Goal: Information Seeking & Learning: Check status

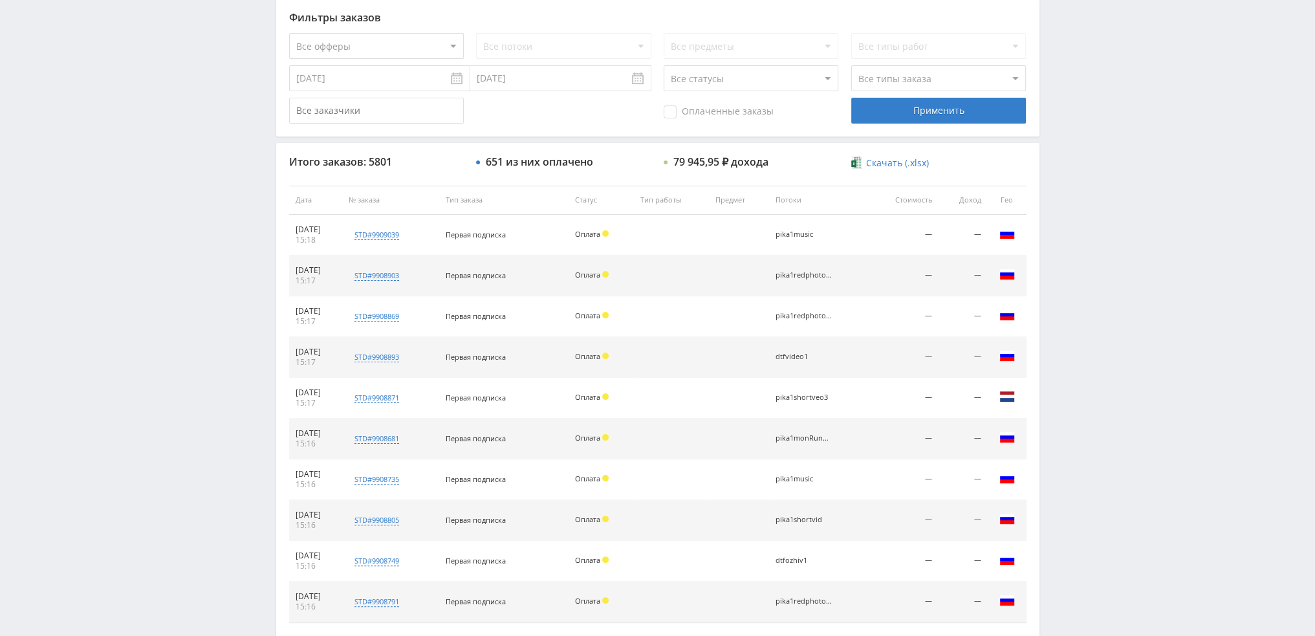
scroll to position [448, 0]
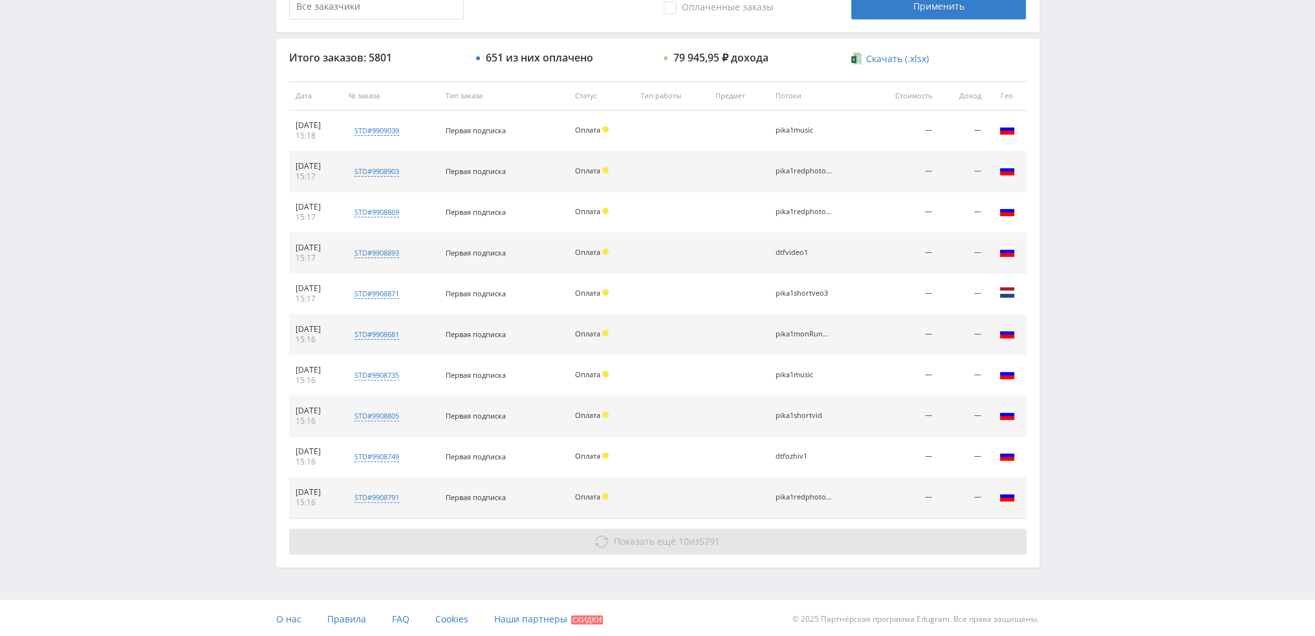
click at [647, 535] on span "Показать ещё" at bounding box center [645, 541] width 62 height 12
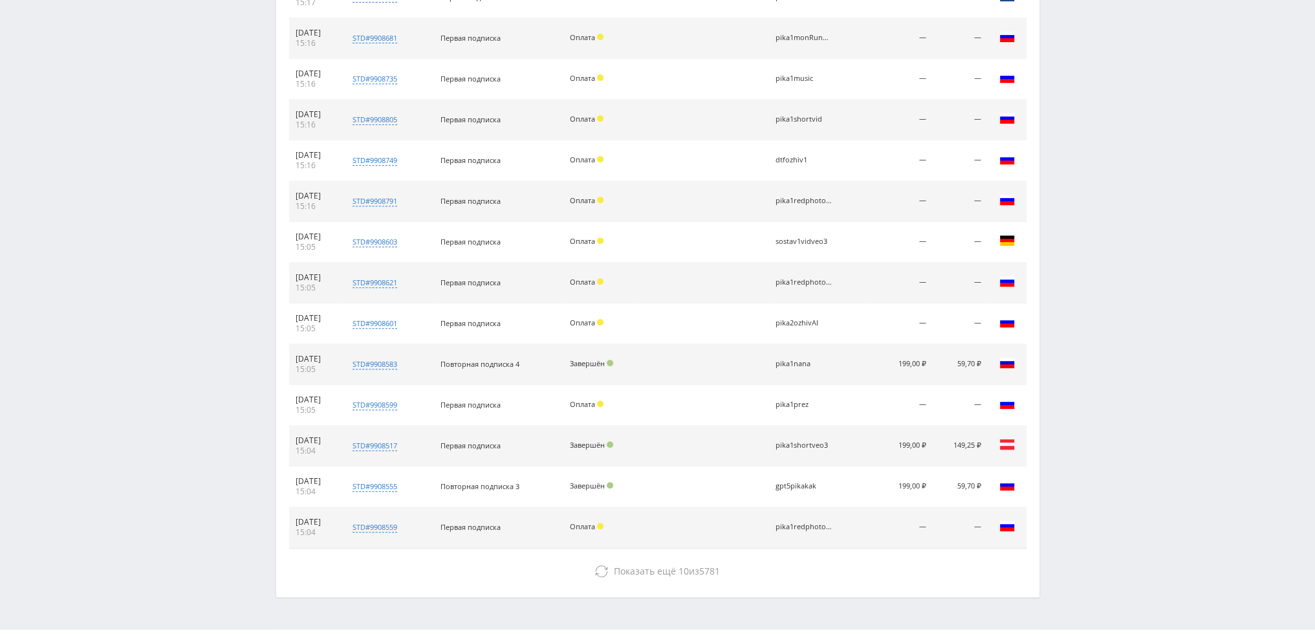
scroll to position [773, 0]
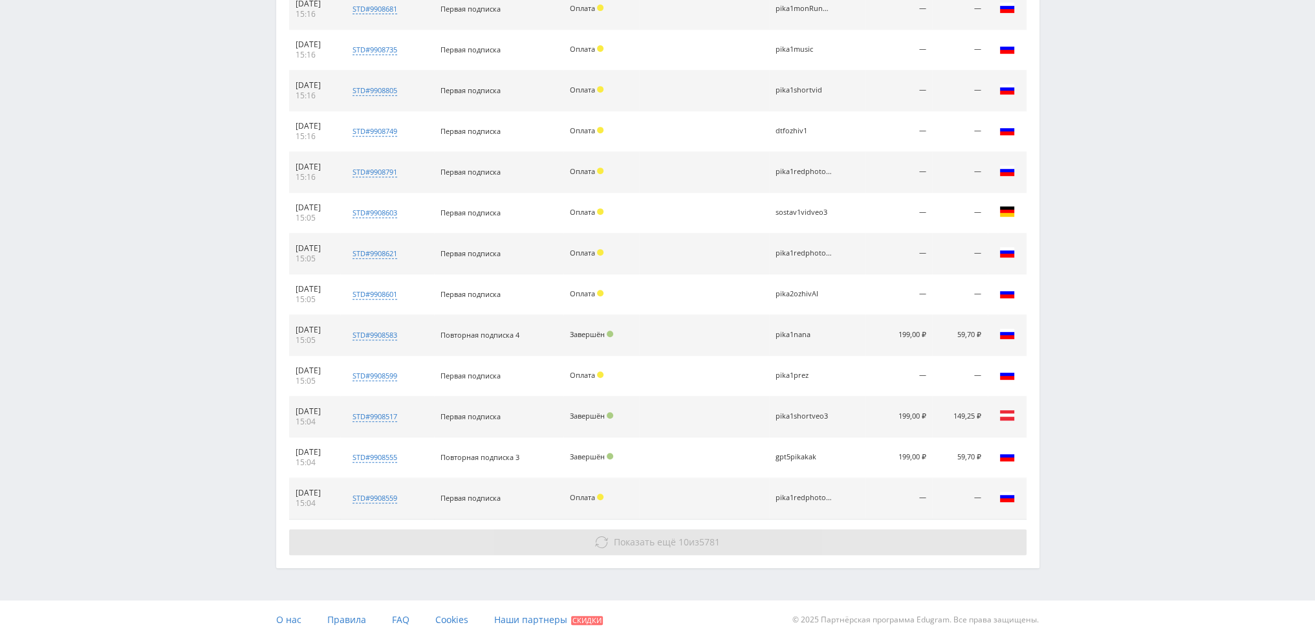
click at [665, 532] on button "Показать ещё 10 из 5781" at bounding box center [657, 542] width 737 height 26
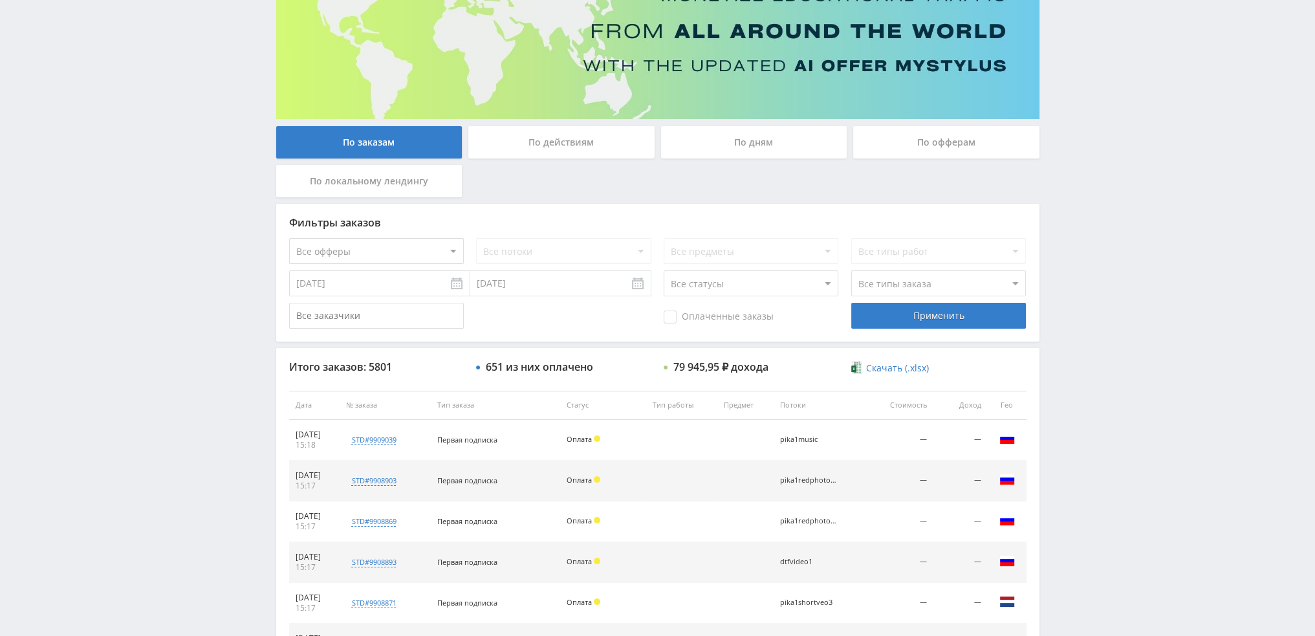
scroll to position [104, 0]
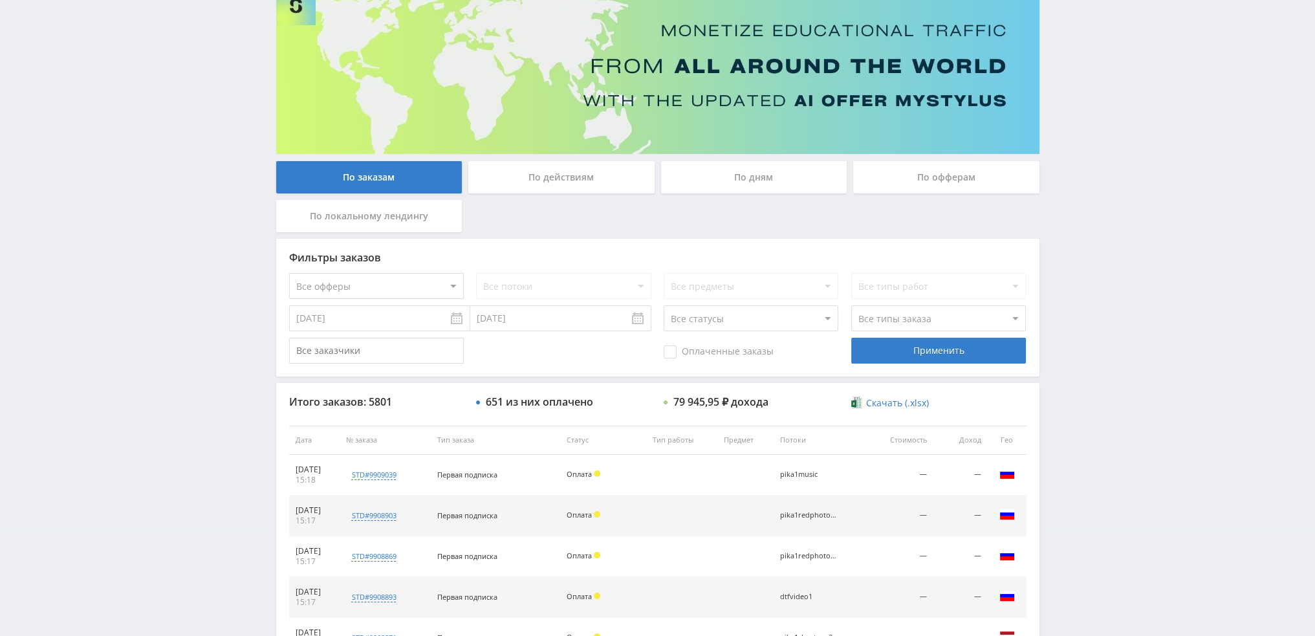
click at [715, 186] on div "По дням" at bounding box center [754, 177] width 186 height 32
click at [0, 0] on input "По дням" at bounding box center [0, 0] width 0 height 0
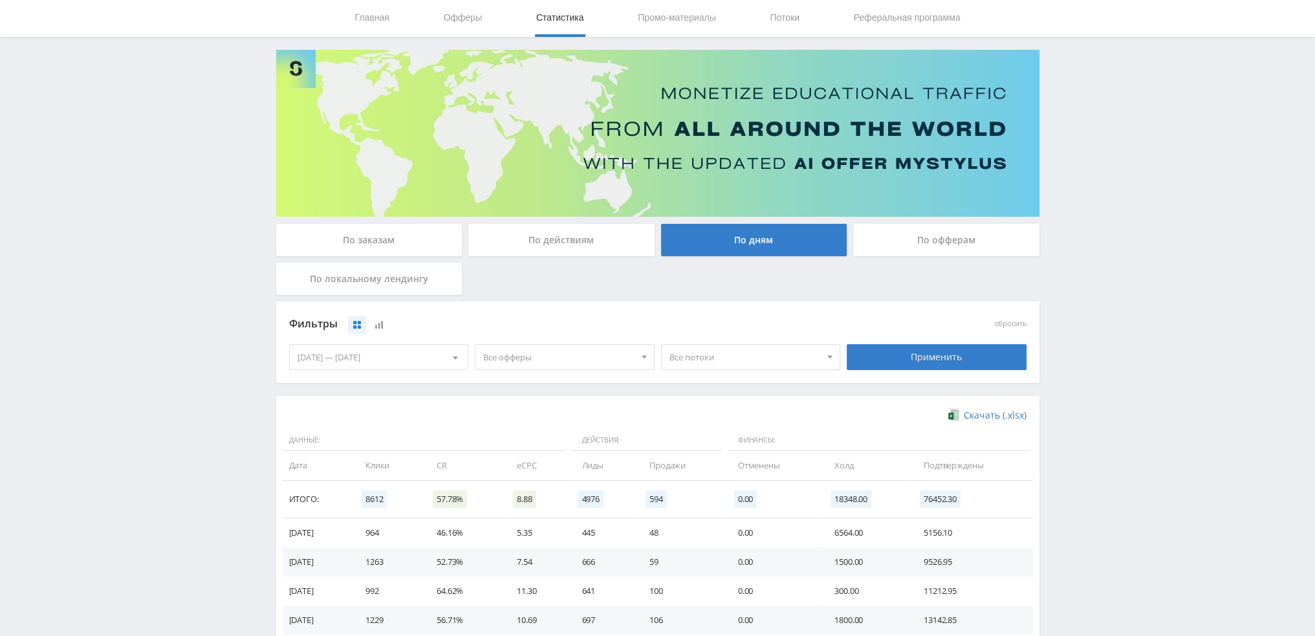
scroll to position [210, 0]
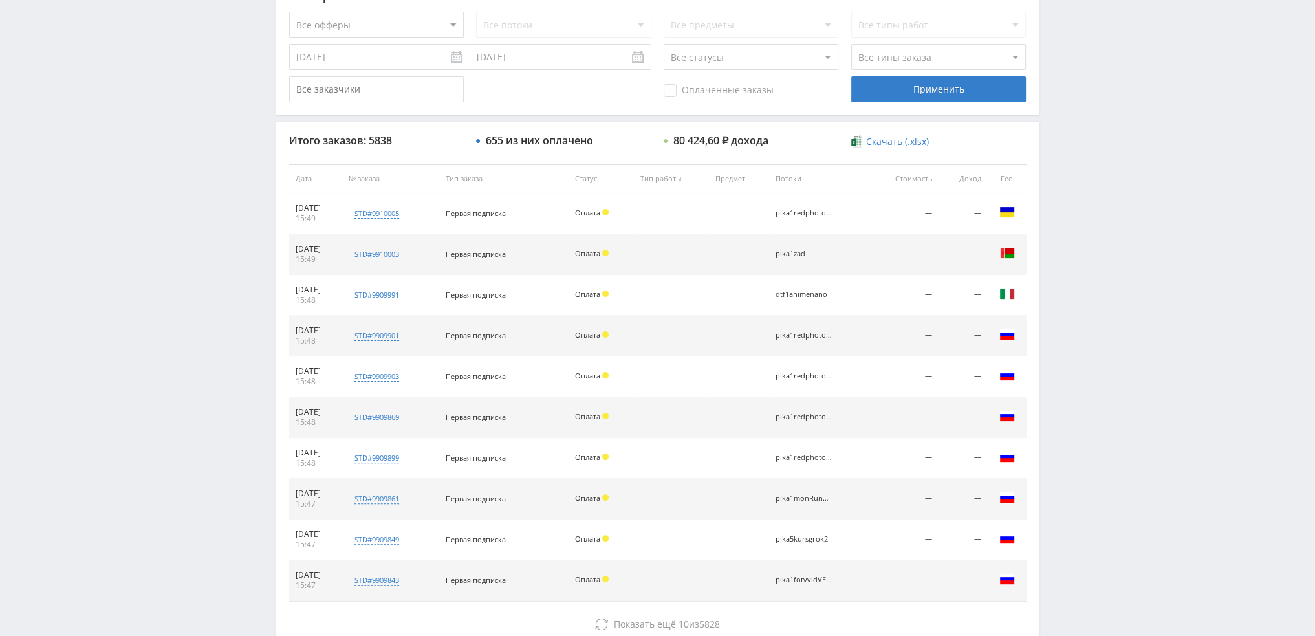
scroll to position [448, 0]
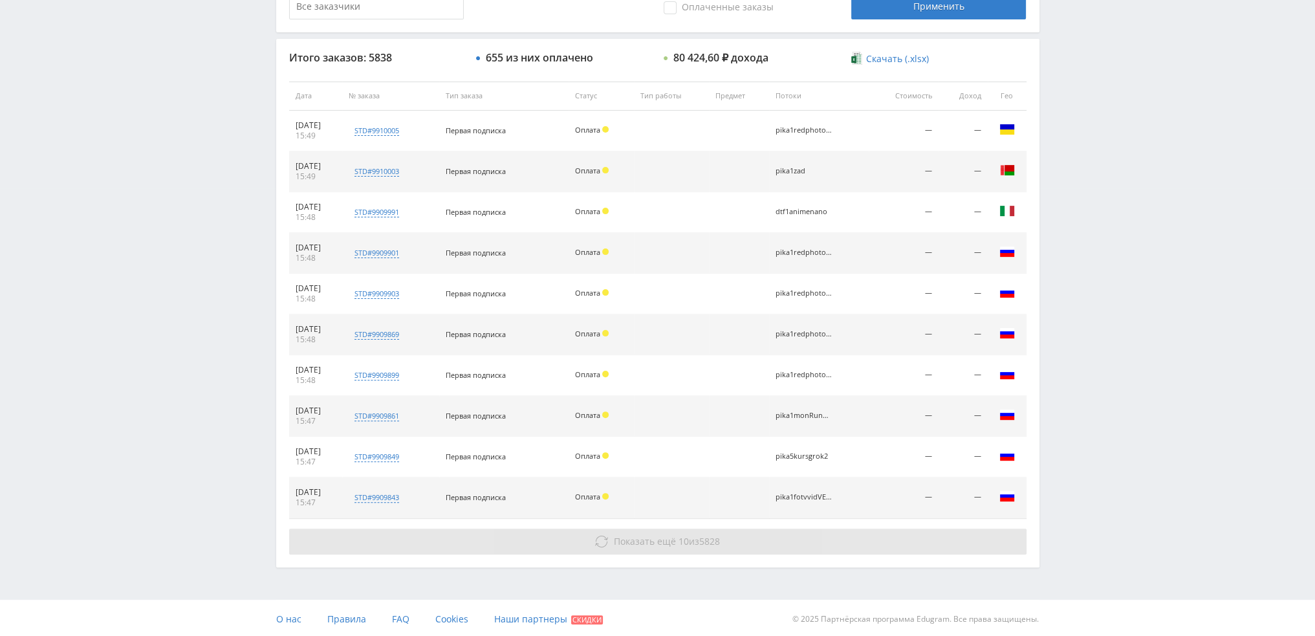
click at [717, 543] on span "5828" at bounding box center [709, 541] width 21 height 12
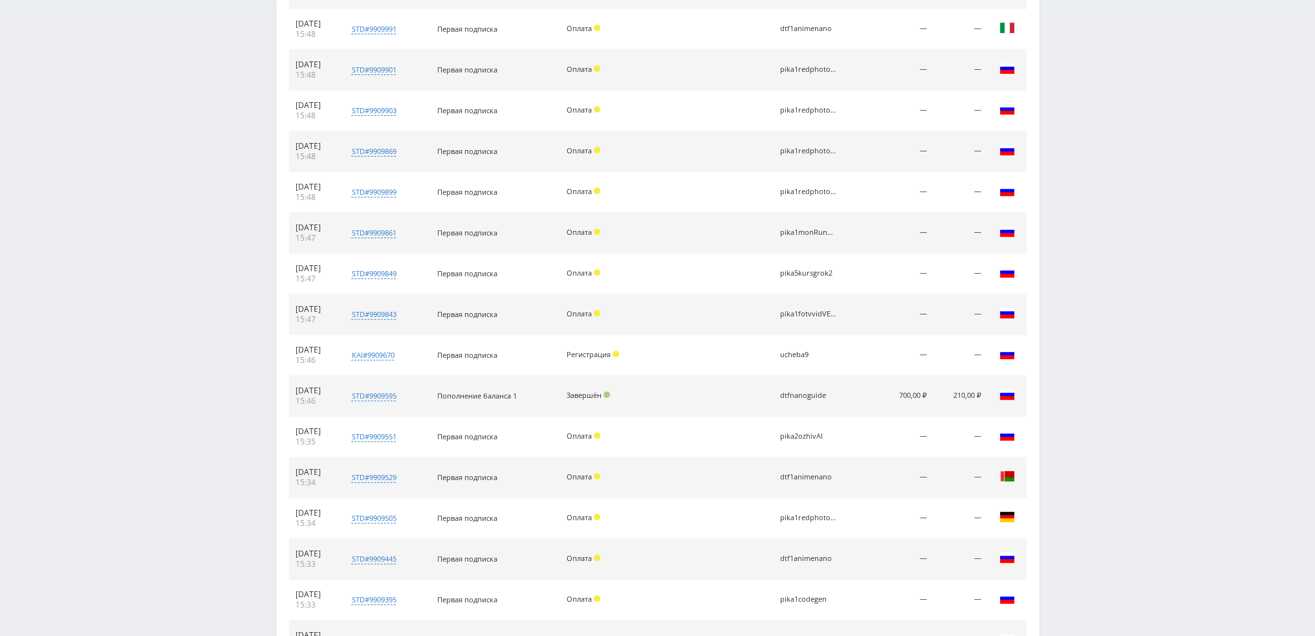
scroll to position [706, 0]
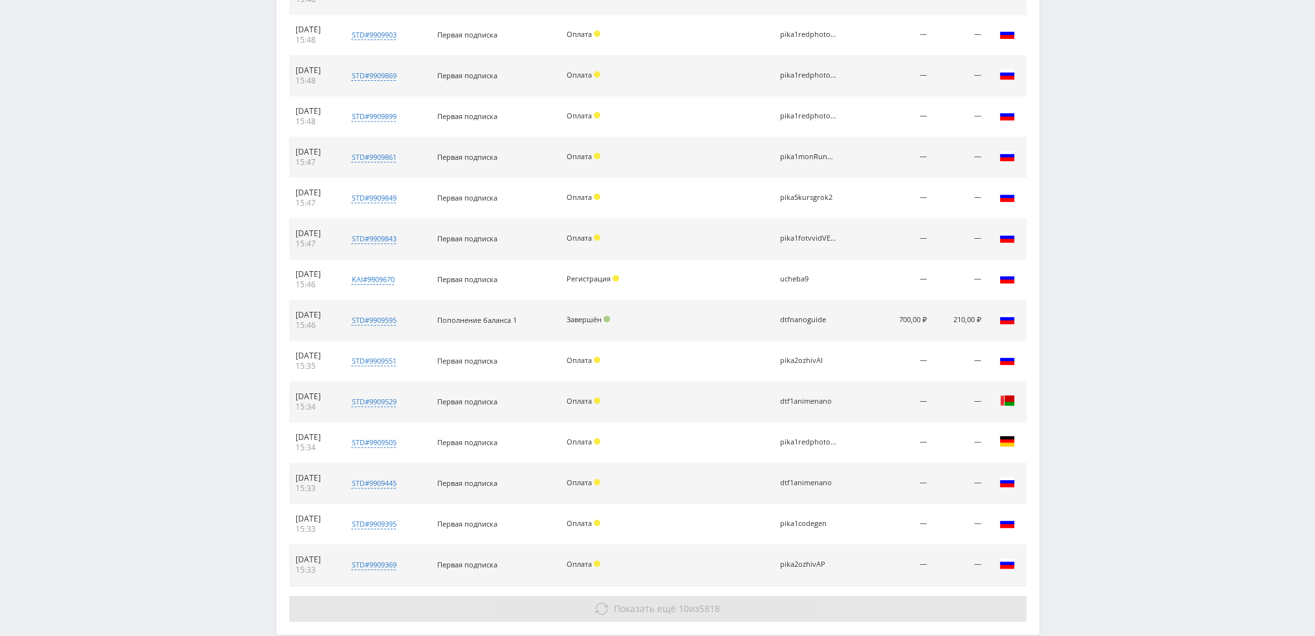
click at [781, 602] on button "Показать ещё 10 из 5818" at bounding box center [657, 609] width 737 height 26
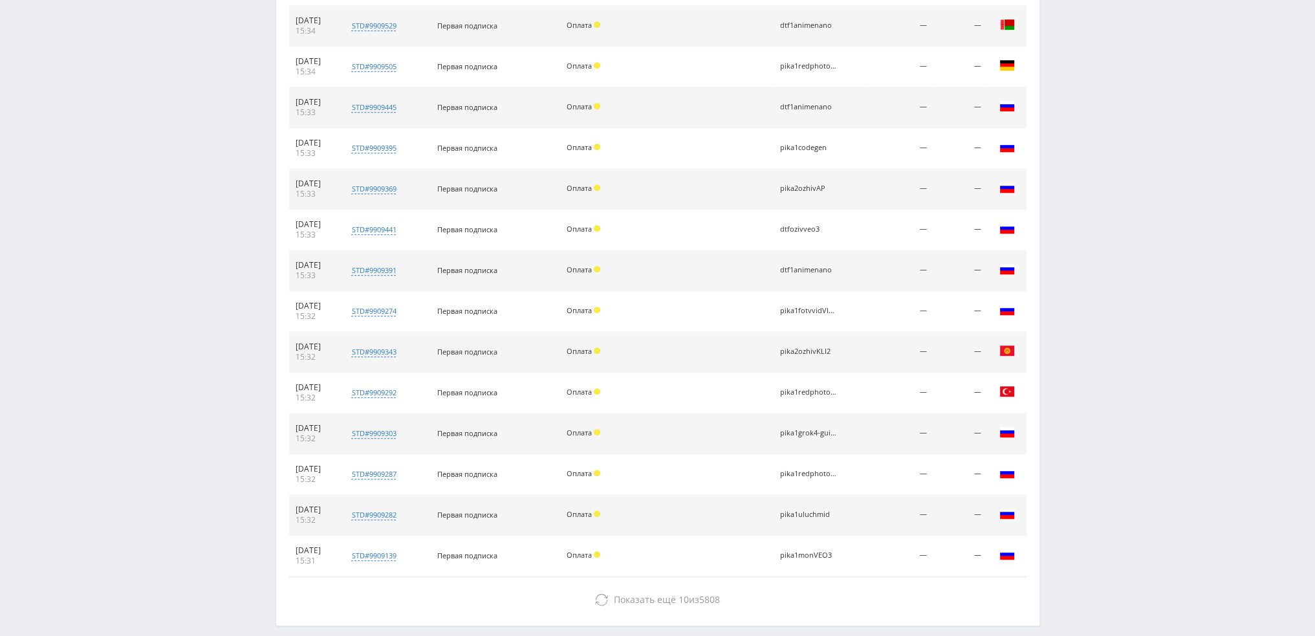
scroll to position [1095, 0]
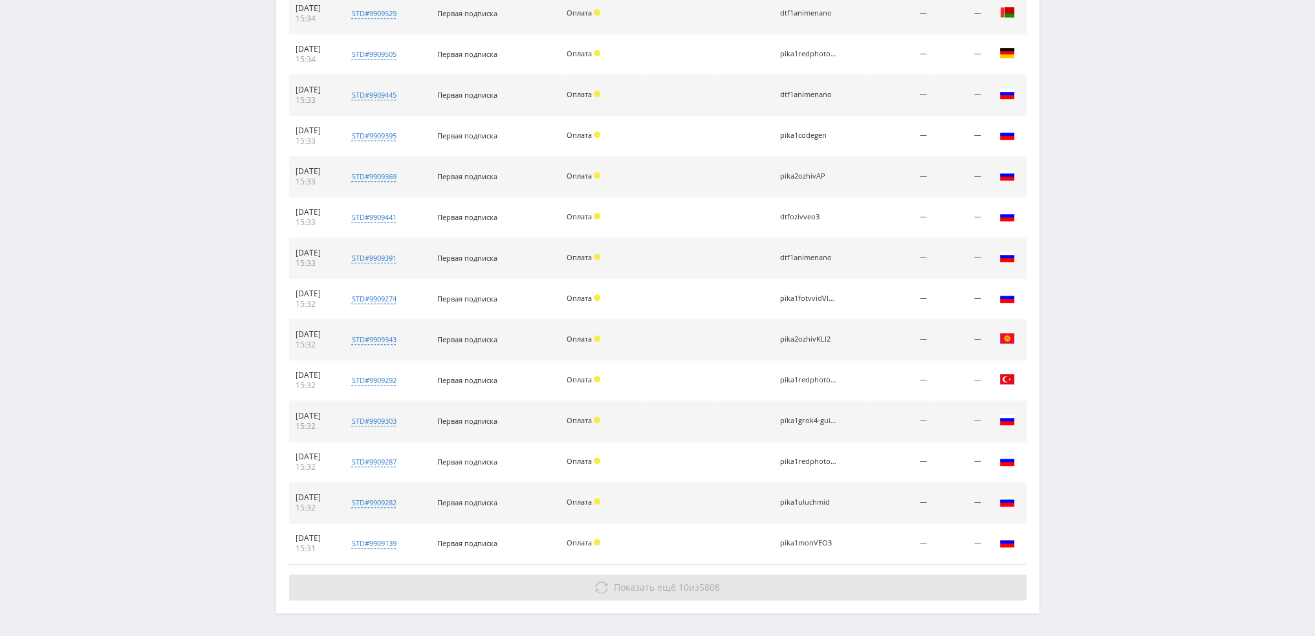
click at [835, 584] on button "Показать ещё 10 из 5808" at bounding box center [657, 587] width 737 height 26
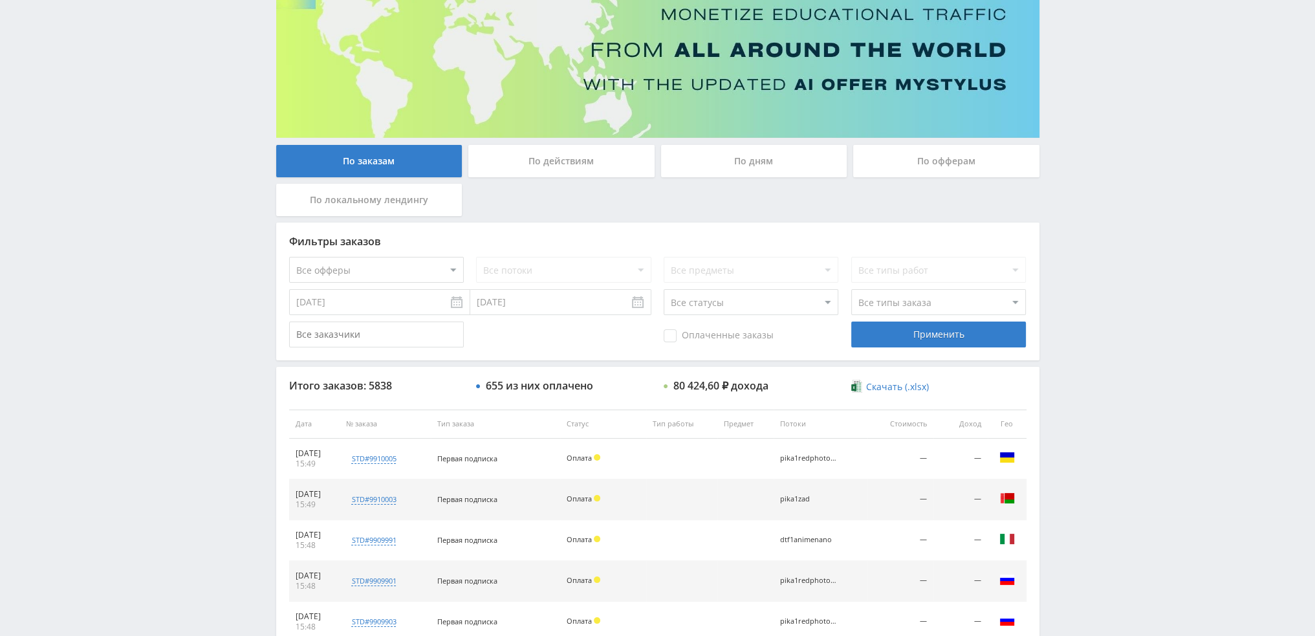
scroll to position [0, 0]
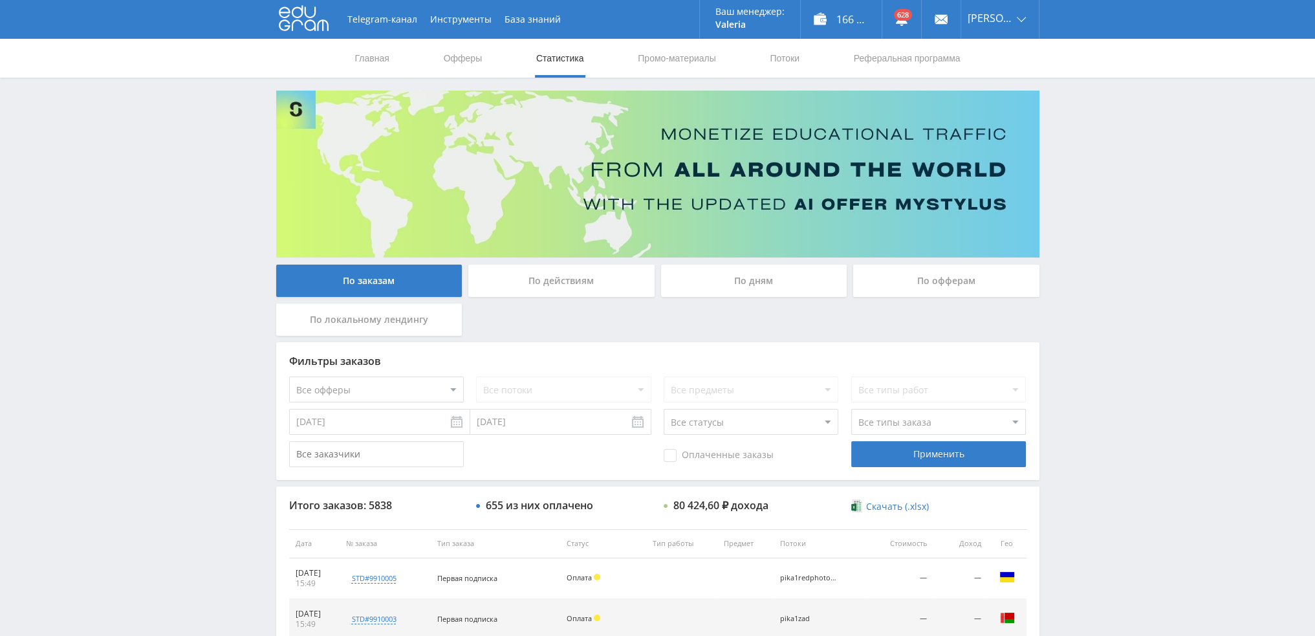
click at [726, 281] on div "По дням" at bounding box center [754, 281] width 186 height 32
click at [0, 0] on input "По дням" at bounding box center [0, 0] width 0 height 0
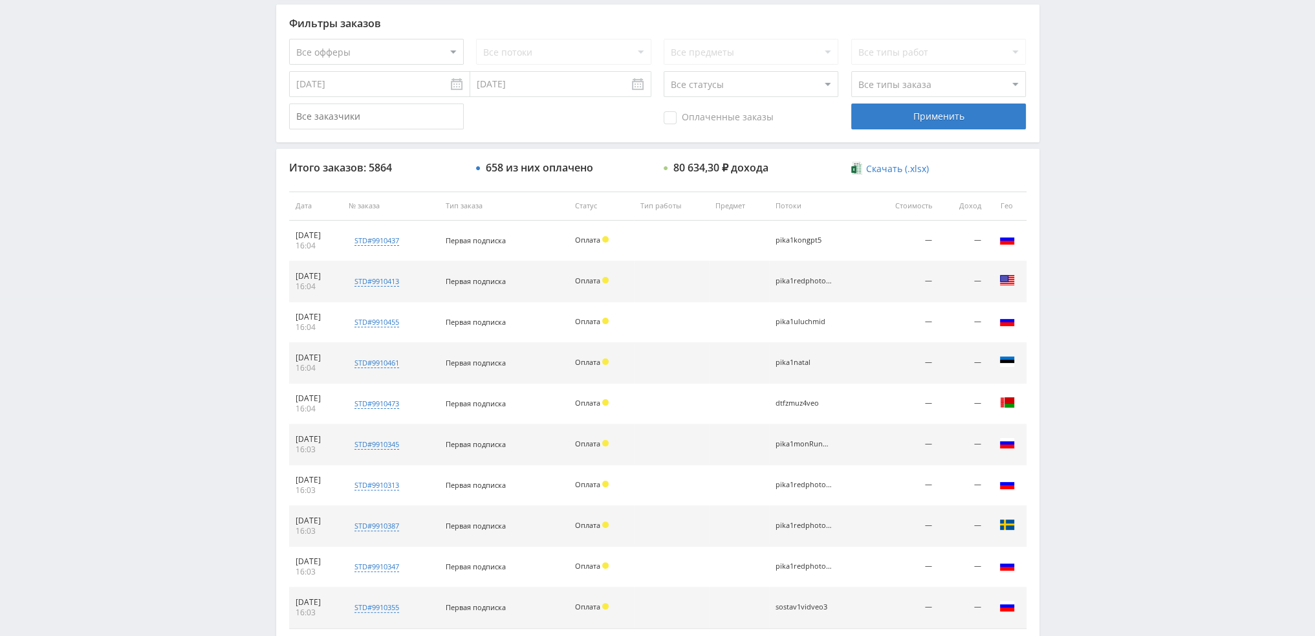
scroll to position [448, 0]
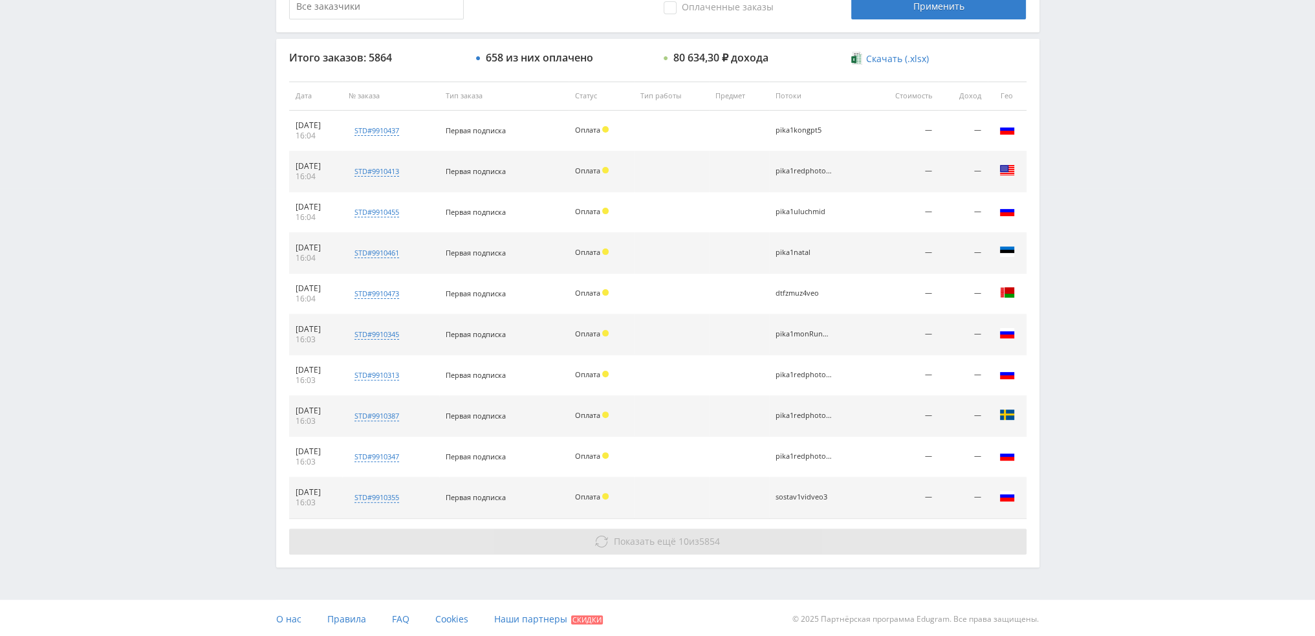
click at [749, 545] on button "Показать ещё 10 из 5854" at bounding box center [657, 542] width 737 height 26
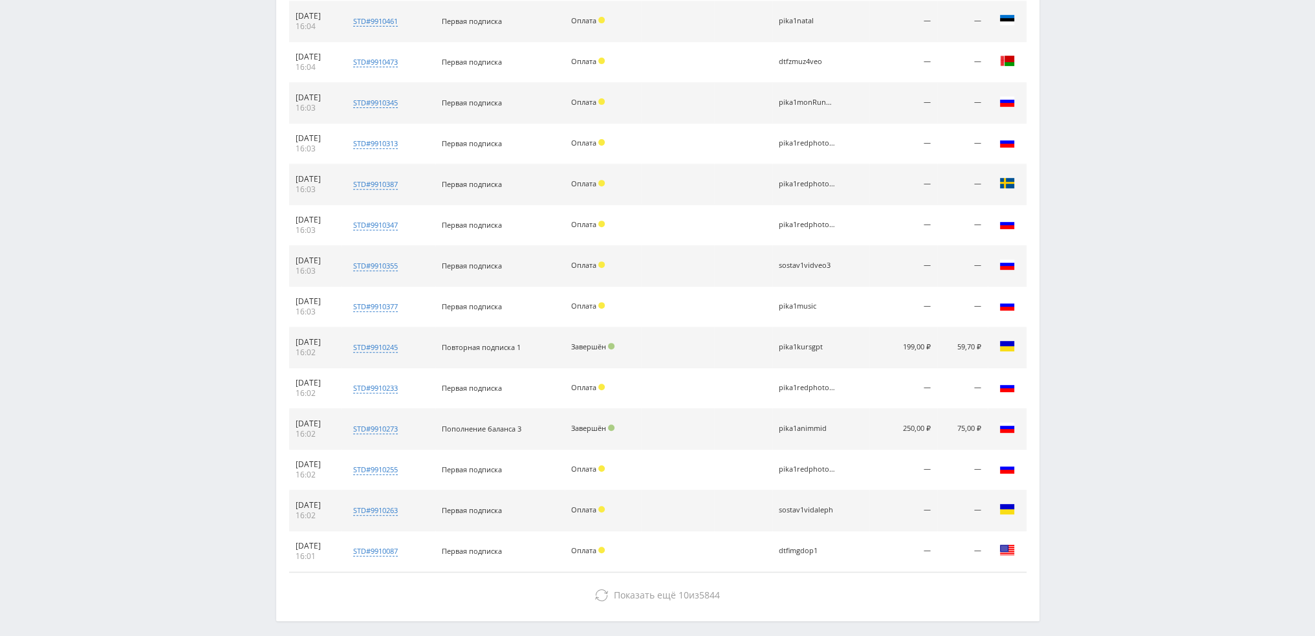
scroll to position [732, 0]
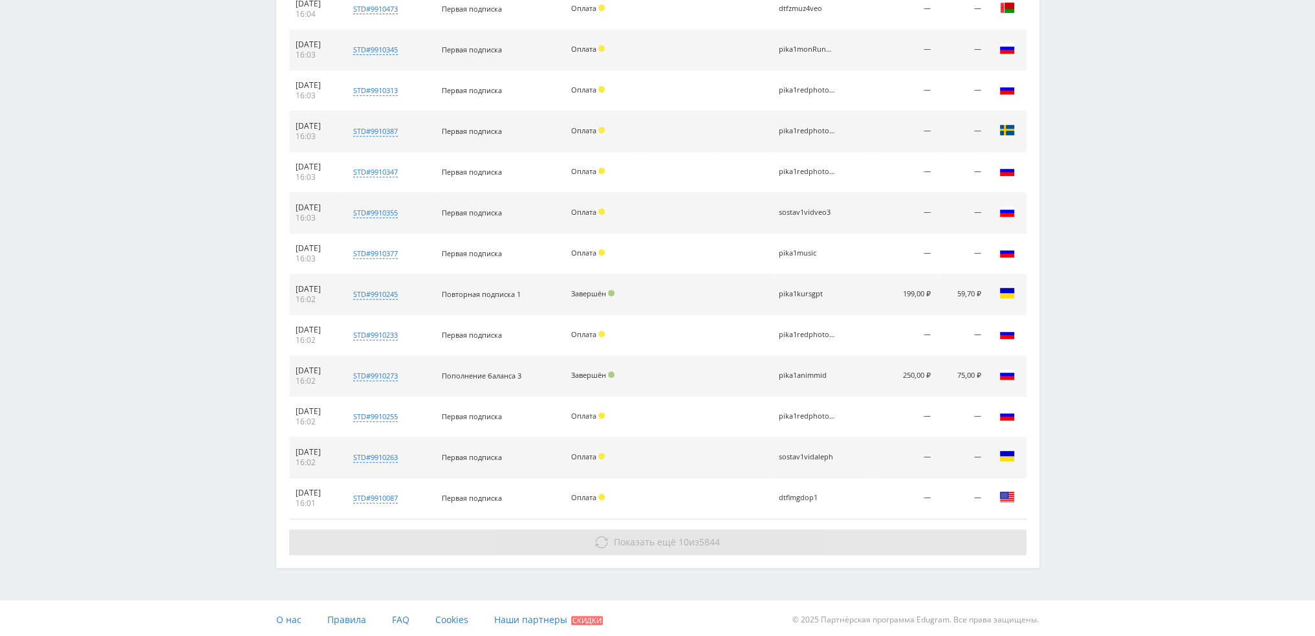
click at [763, 536] on button "Показать ещё 10 из 5844" at bounding box center [657, 542] width 737 height 26
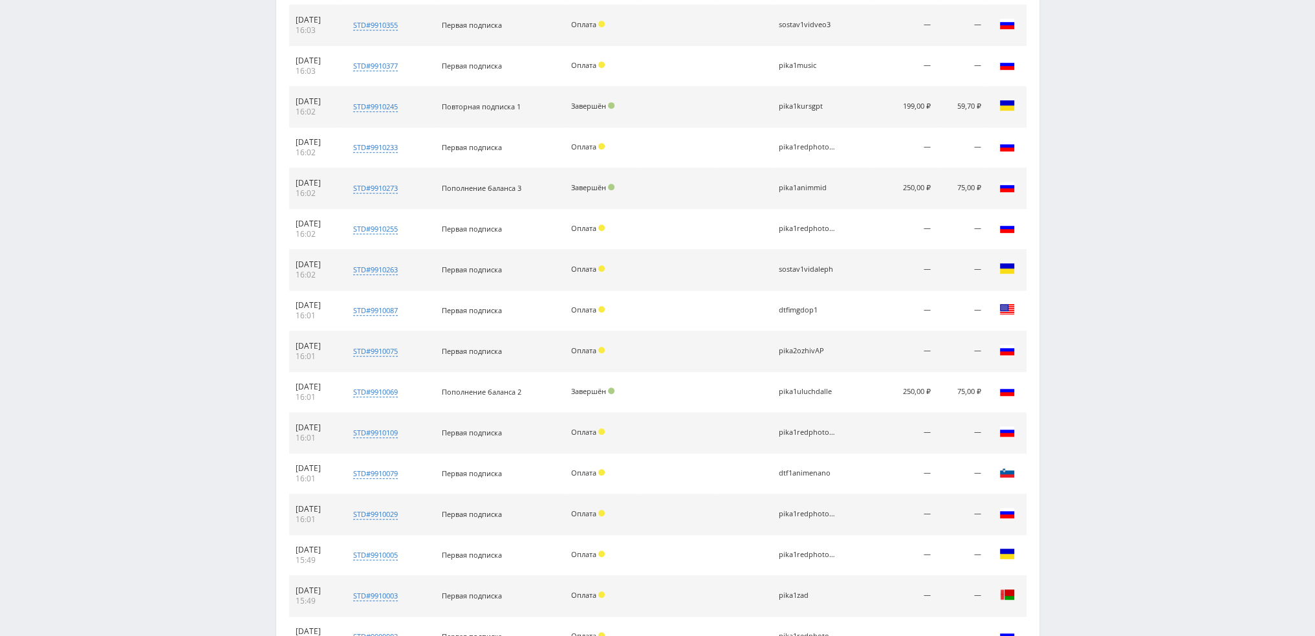
scroll to position [1056, 0]
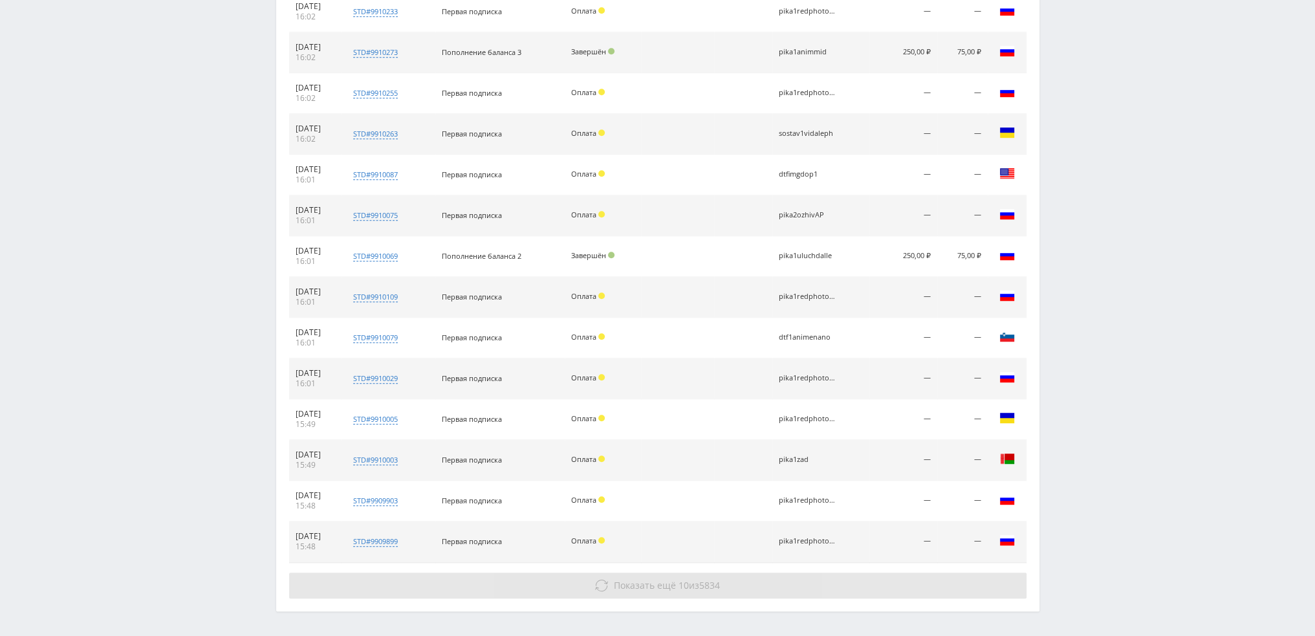
click at [776, 573] on button "Показать ещё 10 из 5834" at bounding box center [657, 586] width 737 height 26
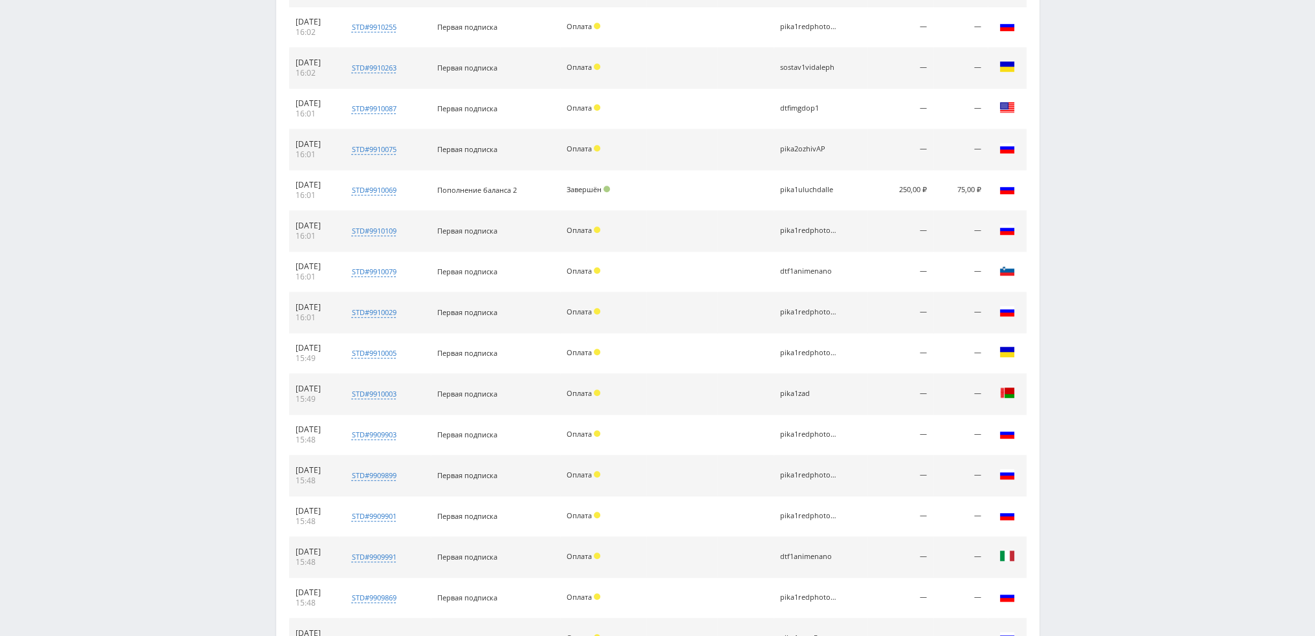
scroll to position [1504, 0]
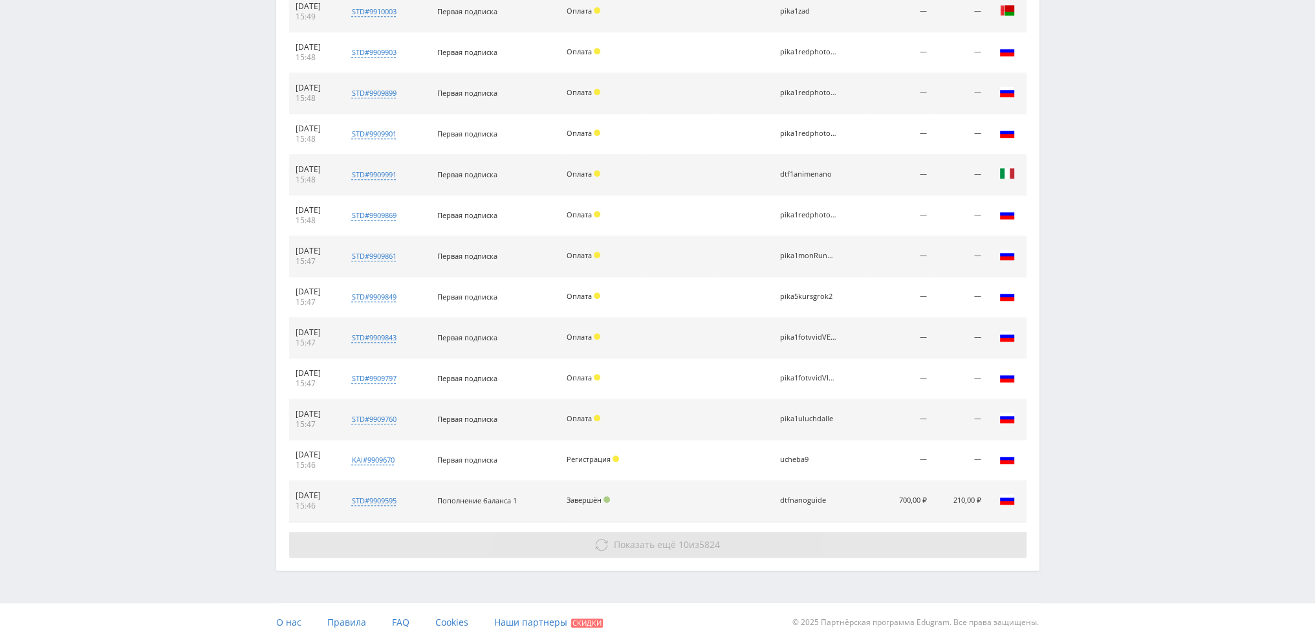
click at [778, 535] on button "Показать ещё 10 из 5824" at bounding box center [657, 545] width 737 height 26
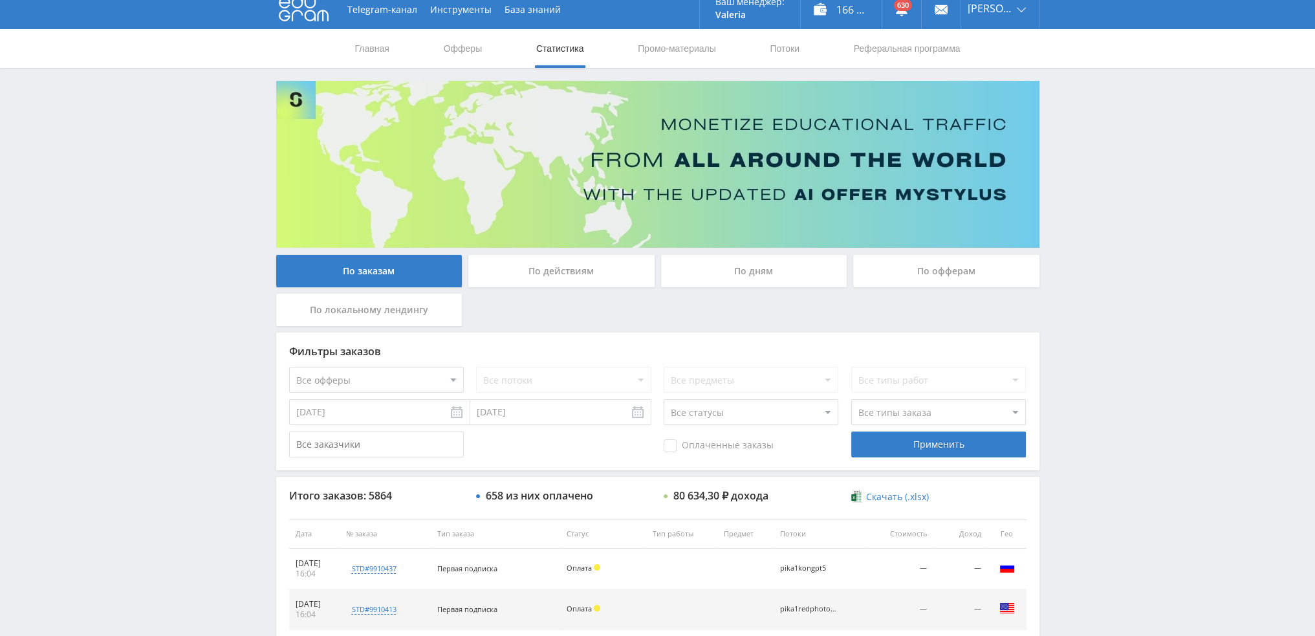
scroll to position [0, 0]
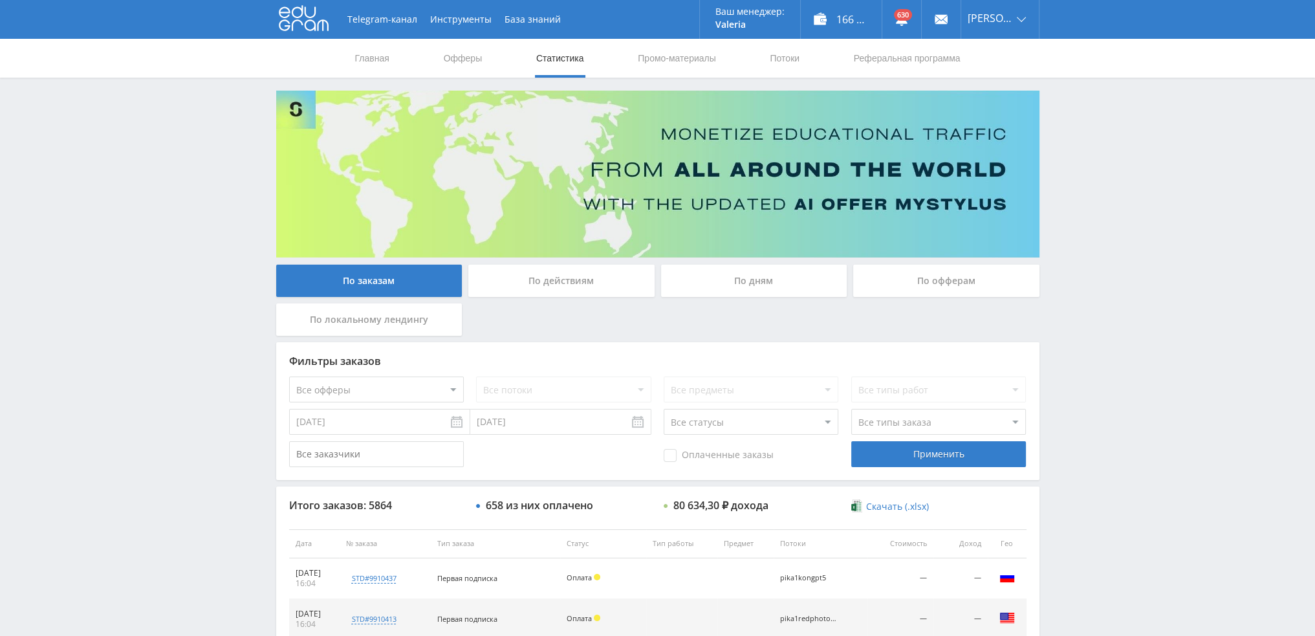
click at [726, 289] on div "По дням" at bounding box center [754, 281] width 186 height 32
click at [0, 0] on input "По дням" at bounding box center [0, 0] width 0 height 0
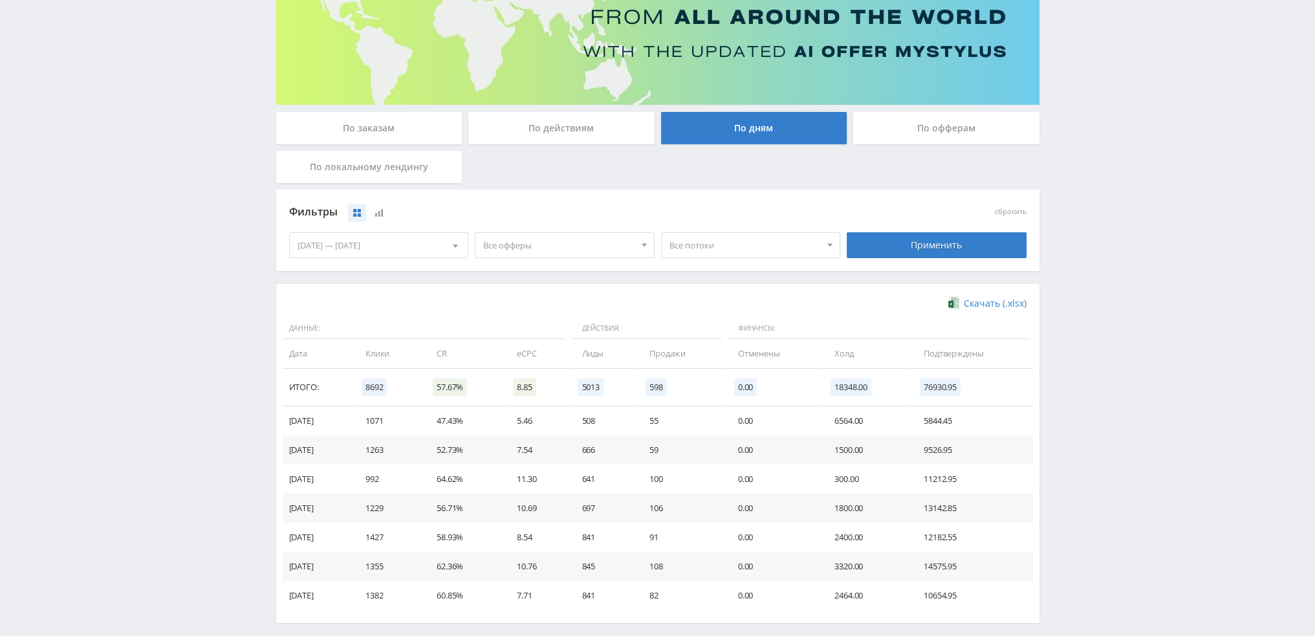
scroll to position [194, 0]
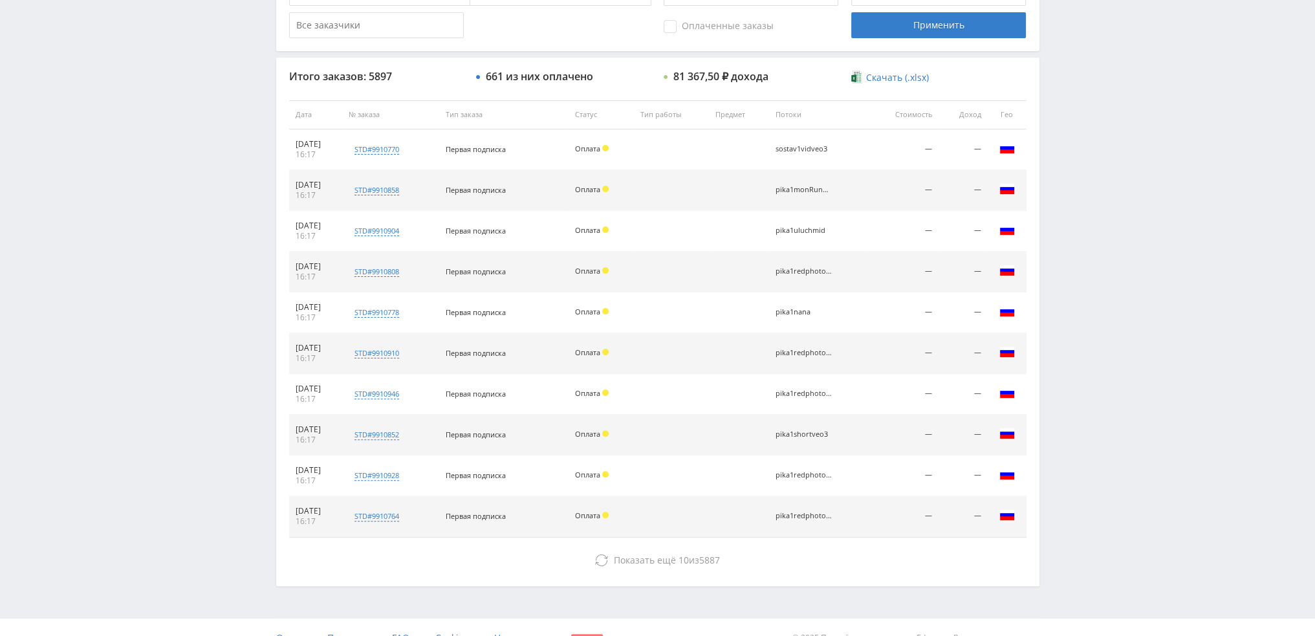
scroll to position [448, 0]
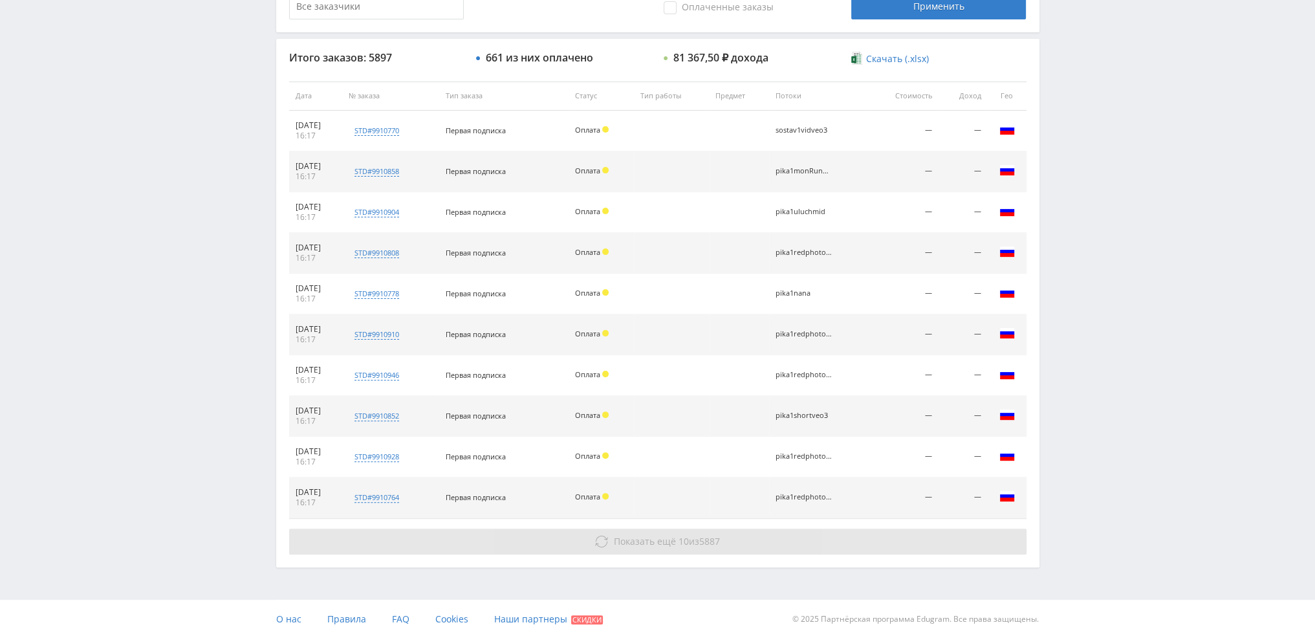
click at [725, 543] on button "Показать ещё 10 из 5887" at bounding box center [657, 542] width 737 height 26
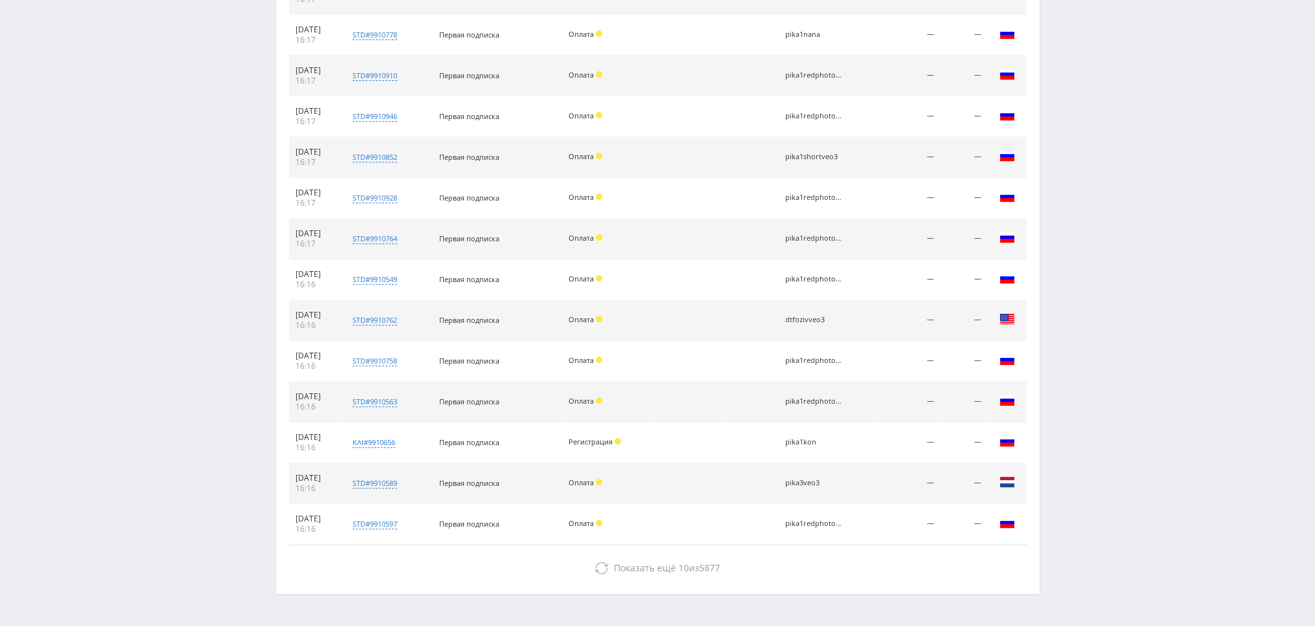
scroll to position [732, 0]
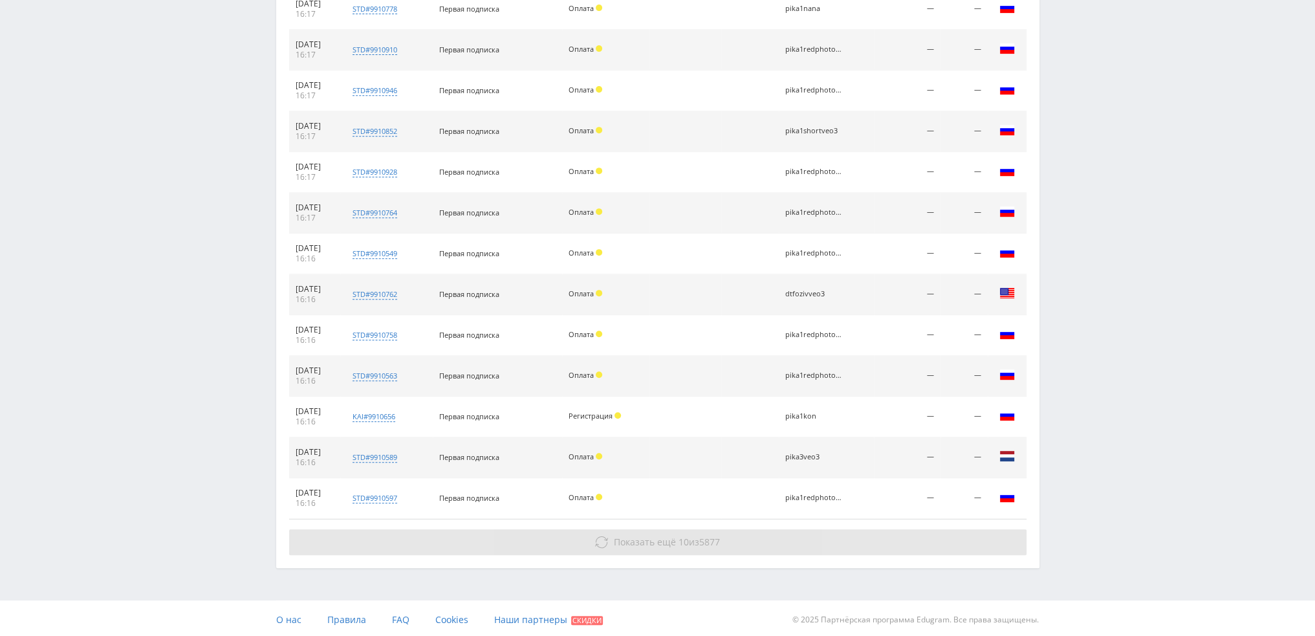
click at [827, 546] on button "Показать ещё 10 из 5877" at bounding box center [657, 542] width 737 height 26
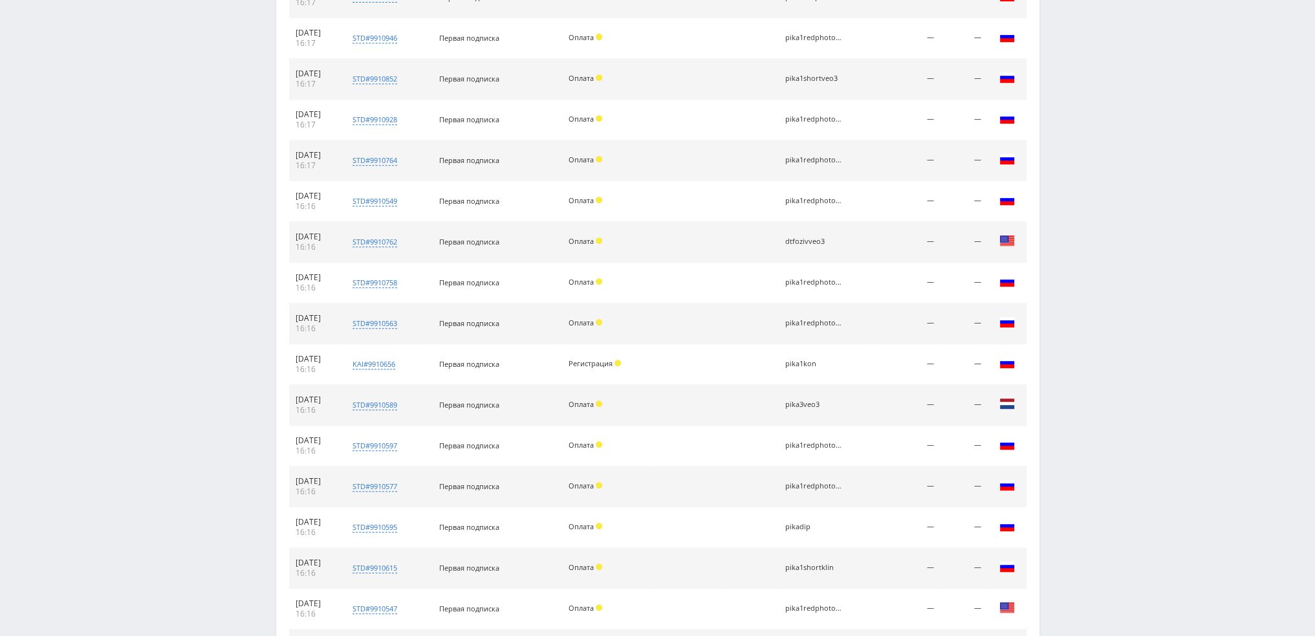
scroll to position [976, 0]
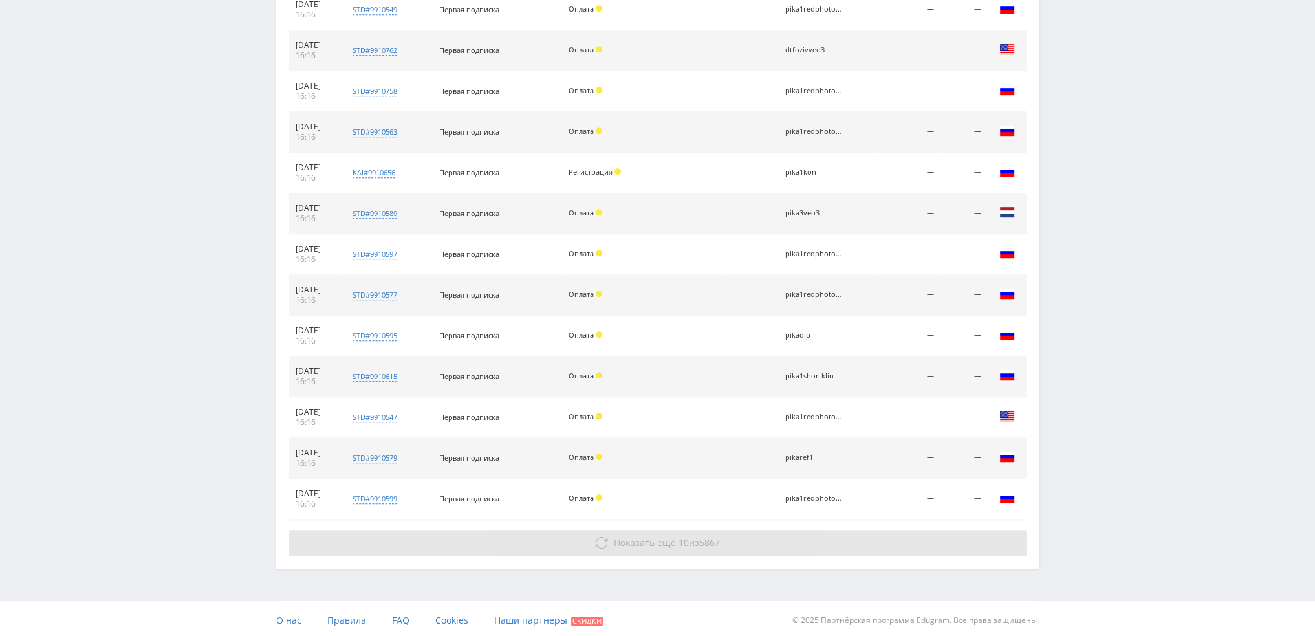
click at [831, 541] on button "Показать ещё 10 из 5867" at bounding box center [657, 543] width 737 height 26
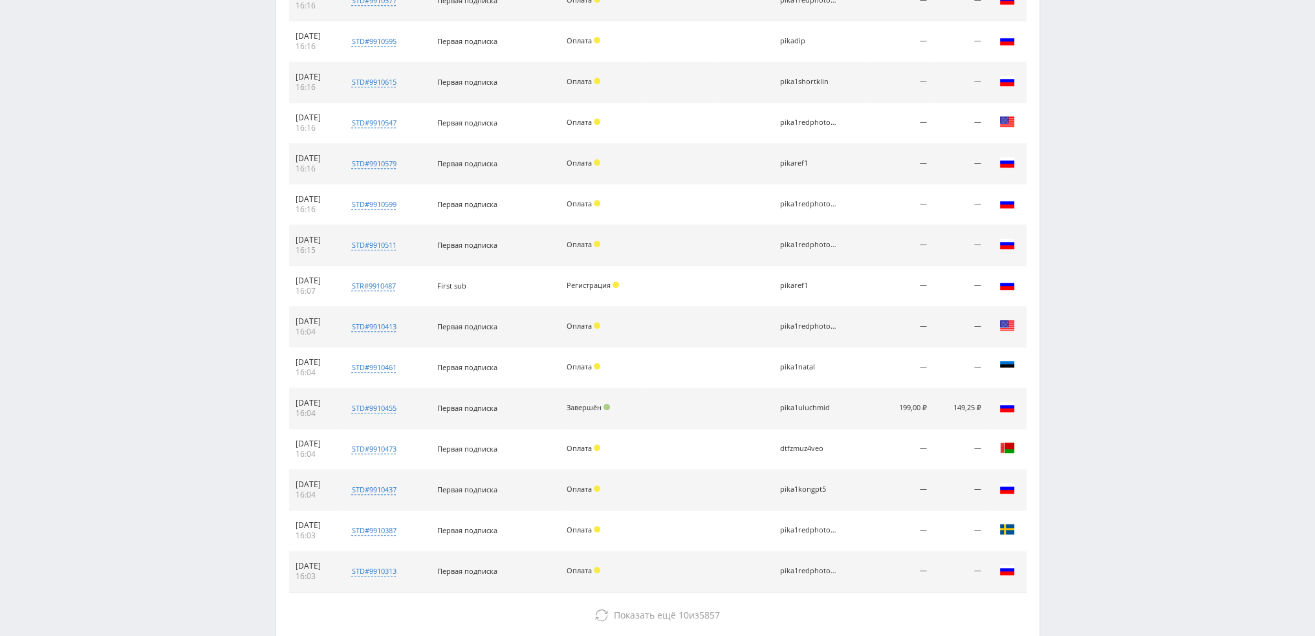
scroll to position [1342, 0]
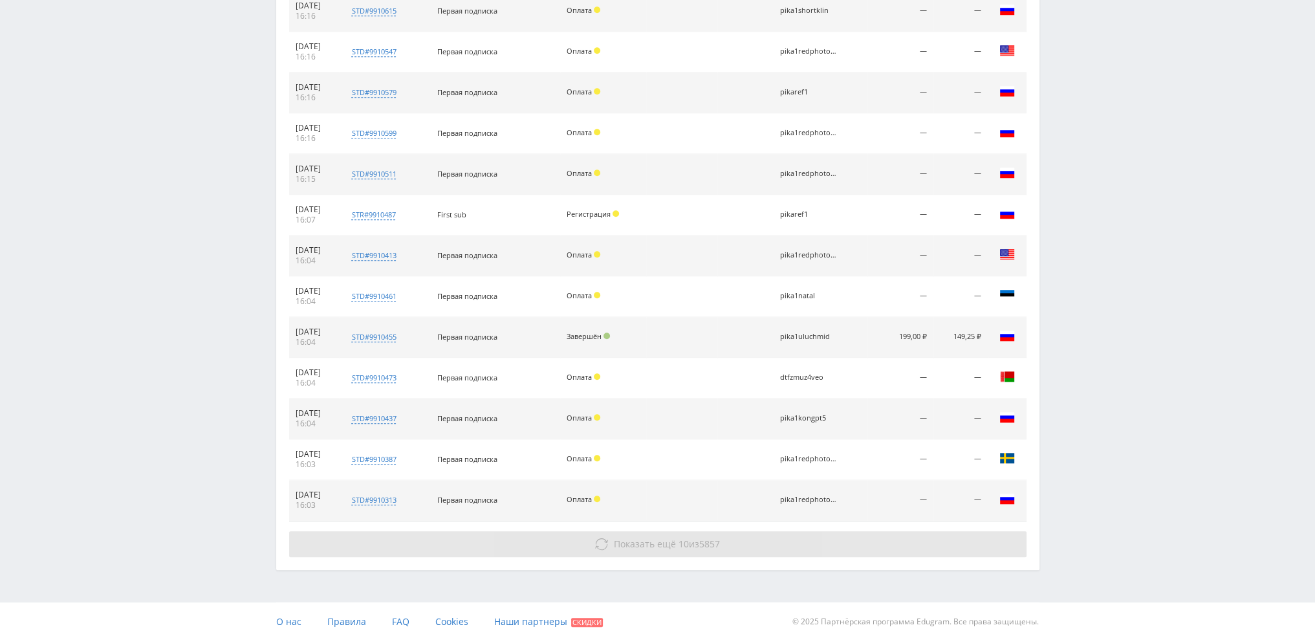
click at [836, 533] on button "Показать ещё 10 из 5857" at bounding box center [657, 544] width 737 height 26
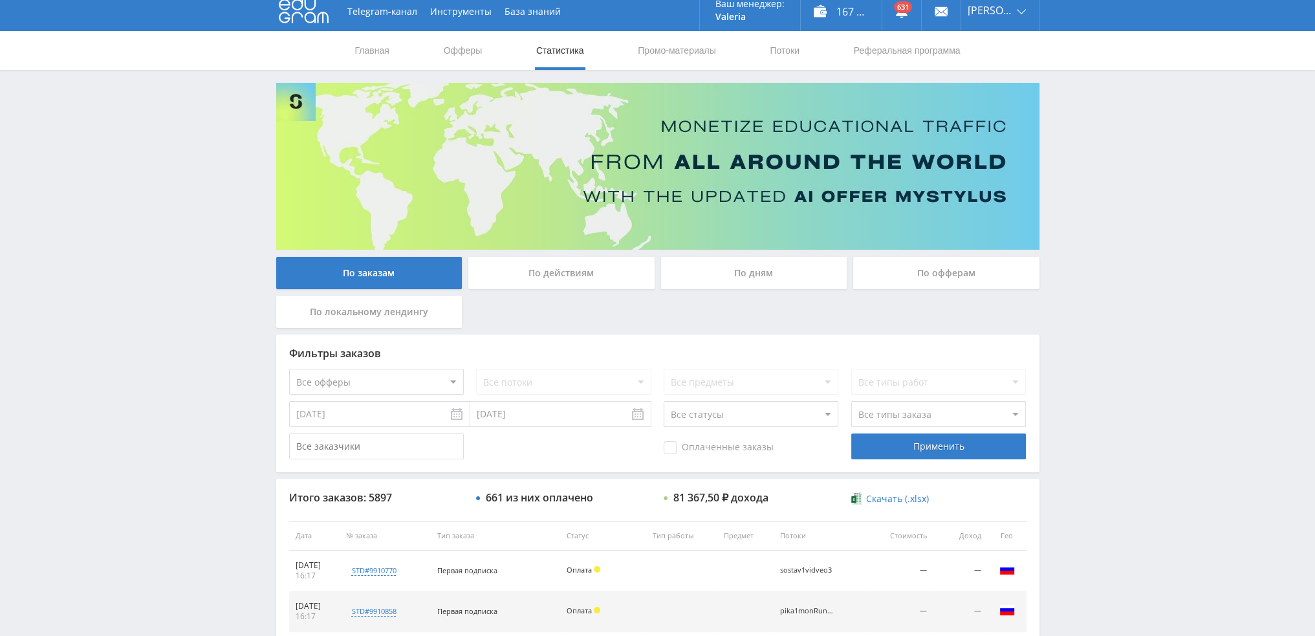
scroll to position [0, 0]
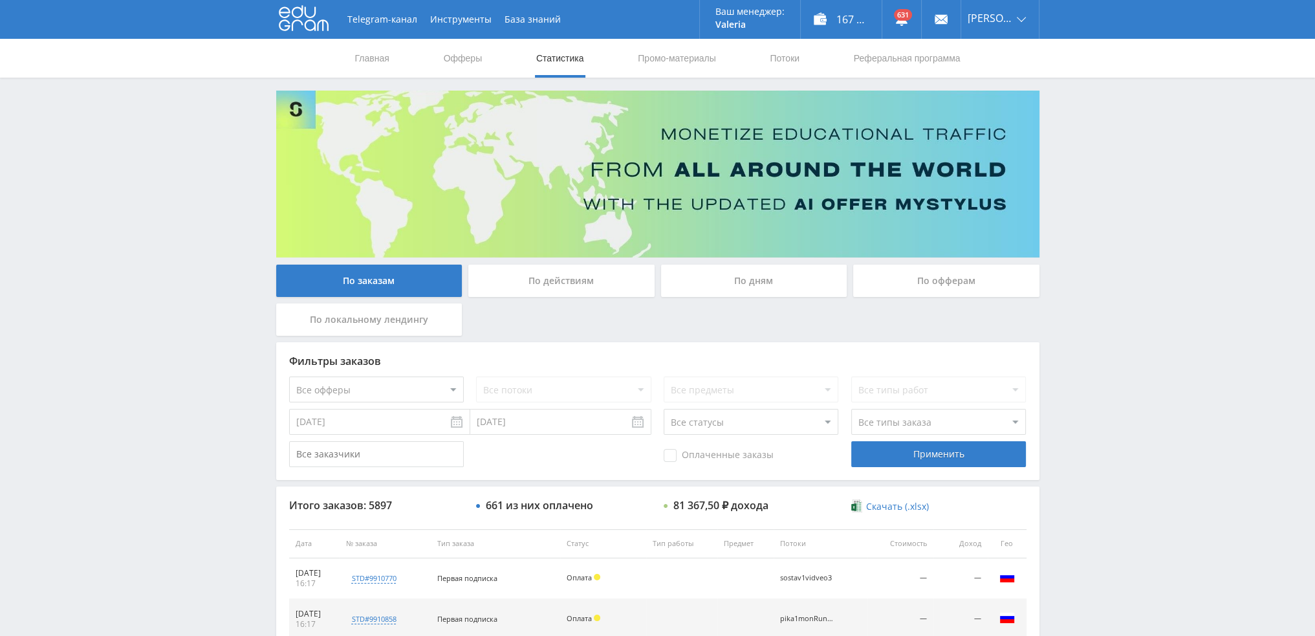
click at [748, 279] on div "По дням" at bounding box center [754, 281] width 186 height 32
click at [0, 0] on input "По дням" at bounding box center [0, 0] width 0 height 0
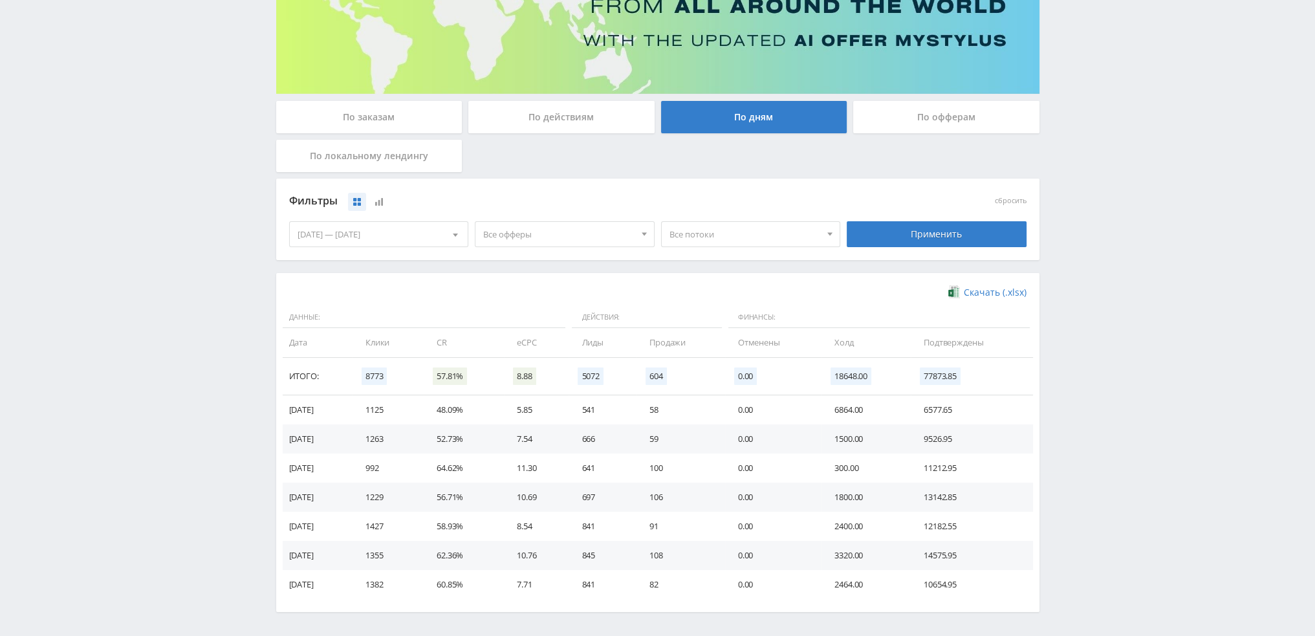
scroll to position [210, 0]
